Goal: Find specific page/section: Find specific page/section

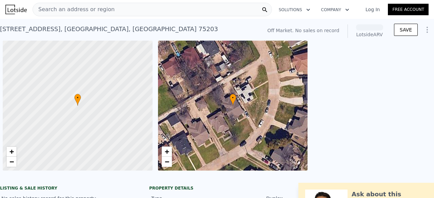
scroll to position [0, 3]
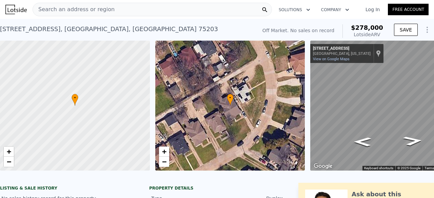
click at [91, 9] on span "Search an address or region" at bounding box center [74, 9] width 82 height 8
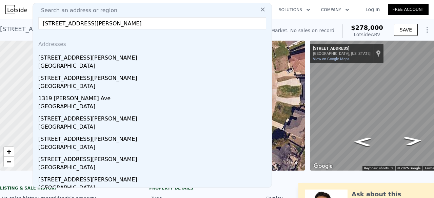
click at [139, 21] on input "[STREET_ADDRESS][PERSON_NAME]" at bounding box center [152, 23] width 228 height 12
click at [140, 20] on input "[STREET_ADDRESS][PERSON_NAME]" at bounding box center [152, 23] width 228 height 12
type input "[STREET_ADDRESS][PERSON_NAME]"
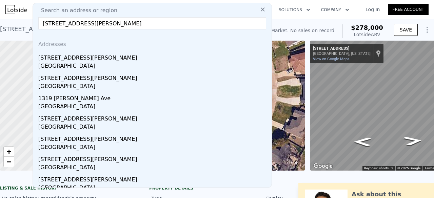
click at [87, 57] on div "[STREET_ADDRESS][PERSON_NAME]" at bounding box center [153, 56] width 230 height 11
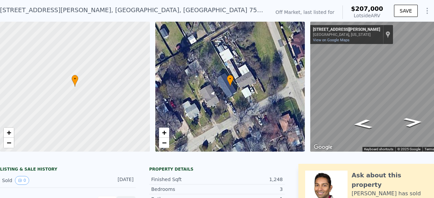
scroll to position [20, 0]
